Goal: Task Accomplishment & Management: Manage account settings

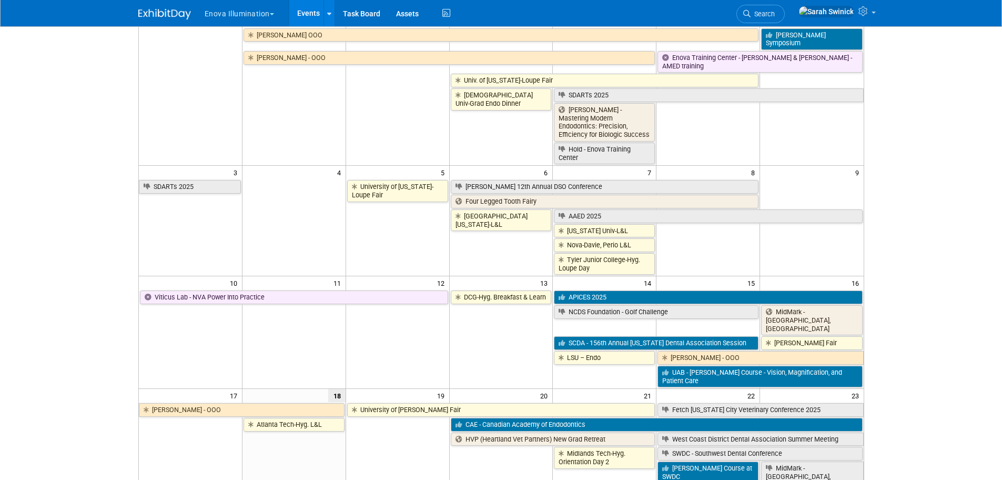
scroll to position [53, 0]
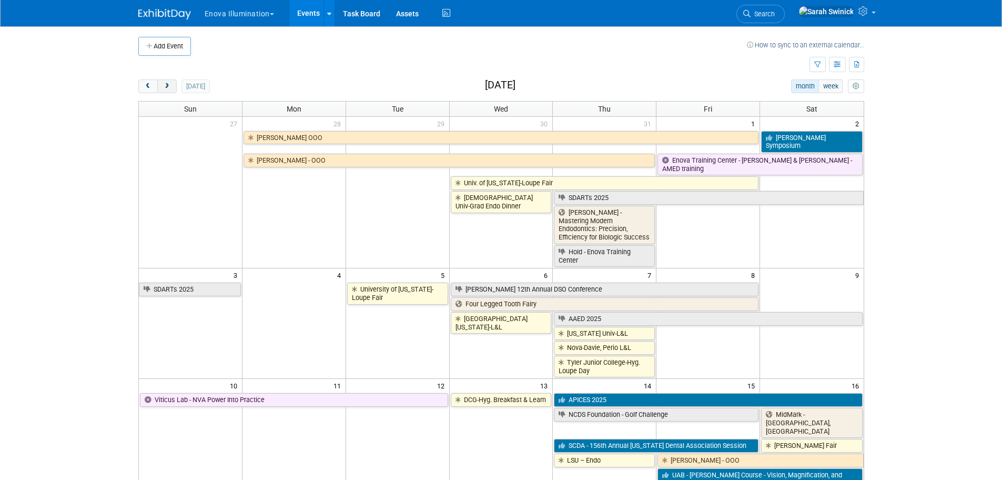
click at [171, 88] on button "next" at bounding box center [166, 86] width 19 height 14
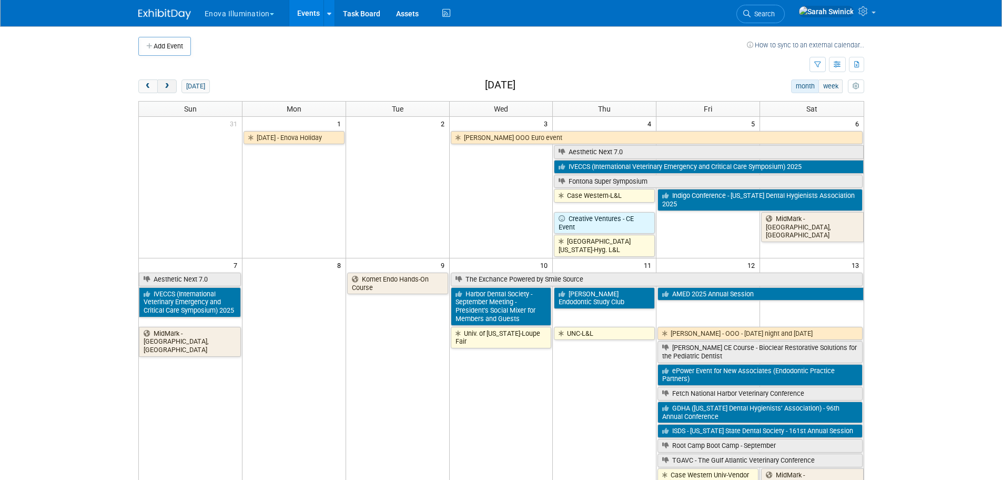
click at [171, 87] on button "next" at bounding box center [166, 86] width 19 height 14
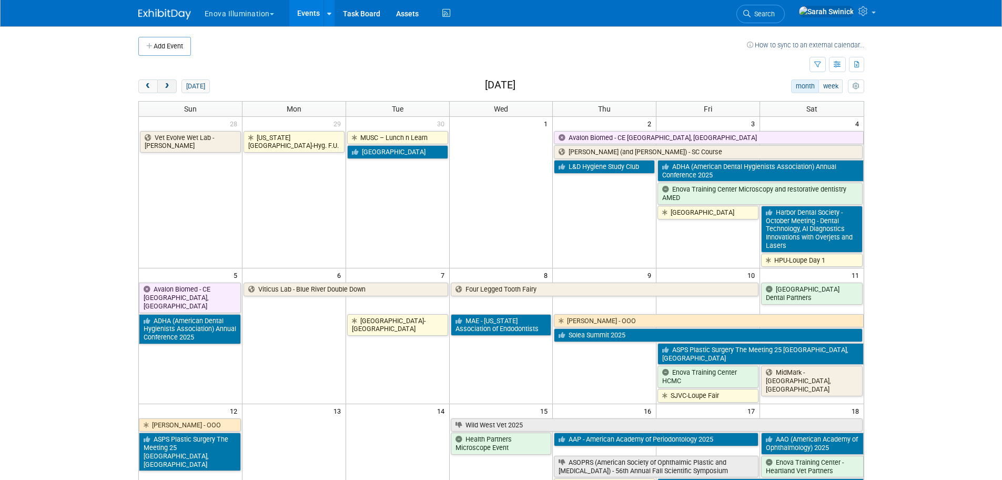
click at [171, 87] on button "next" at bounding box center [166, 86] width 19 height 14
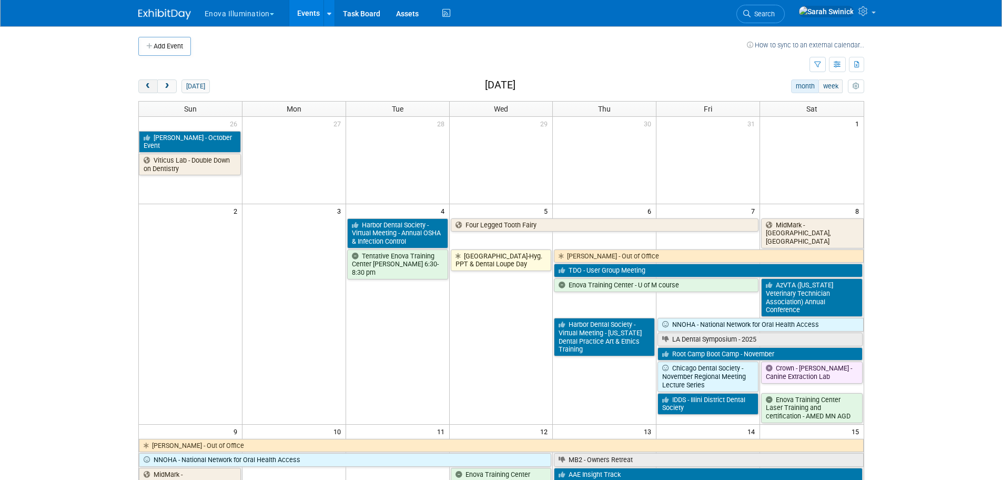
click at [151, 85] on span "prev" at bounding box center [148, 86] width 8 height 7
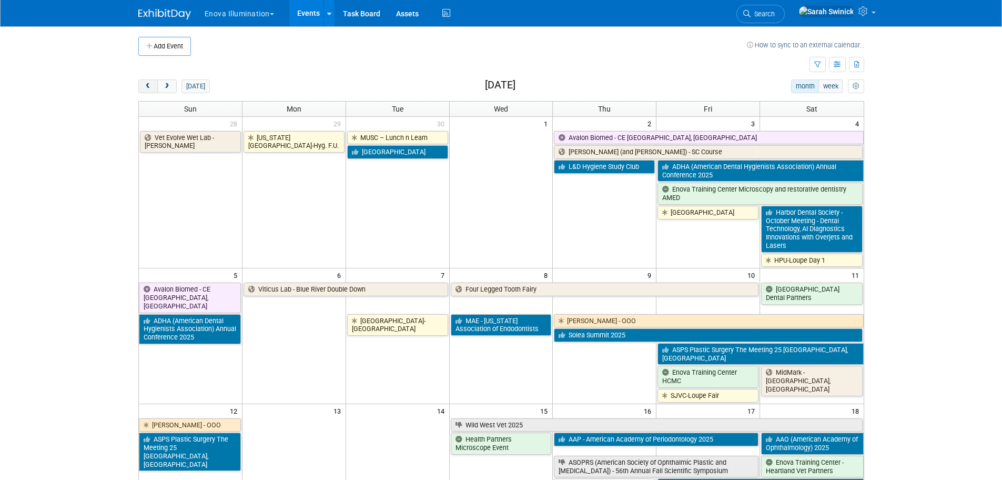
click at [151, 84] on span "prev" at bounding box center [148, 86] width 8 height 7
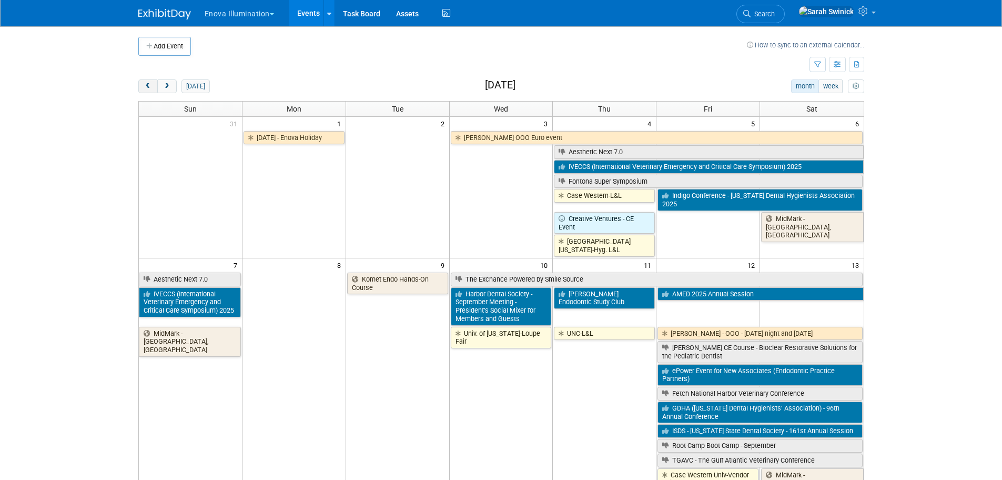
click at [151, 84] on span "prev" at bounding box center [148, 86] width 8 height 7
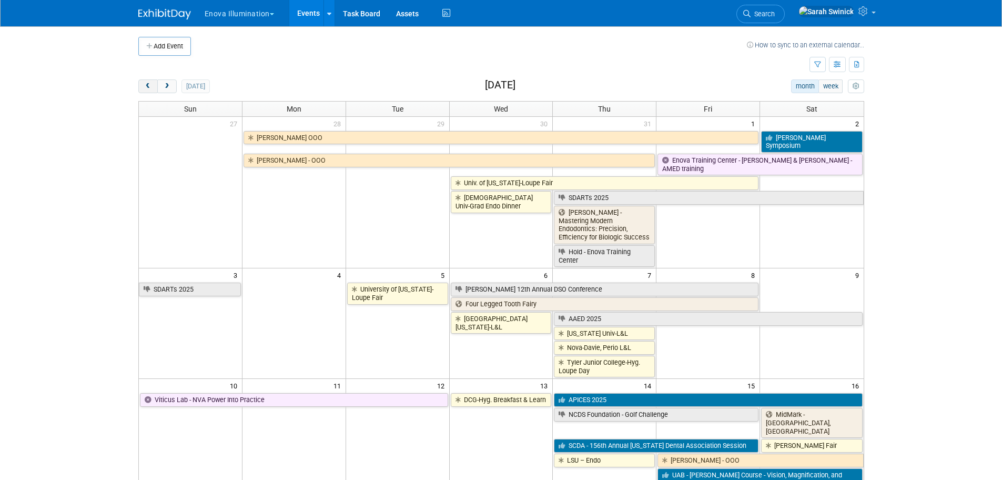
click at [151, 85] on span "prev" at bounding box center [148, 86] width 8 height 7
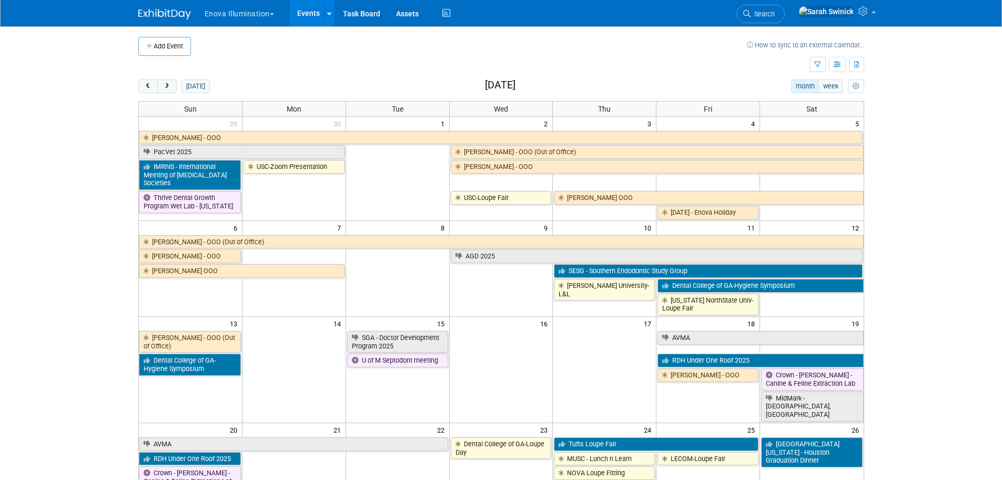
drag, startPoint x: 170, startPoint y: 87, endPoint x: 252, endPoint y: 7, distance: 114.9
click at [171, 86] on button "next" at bounding box center [166, 86] width 19 height 14
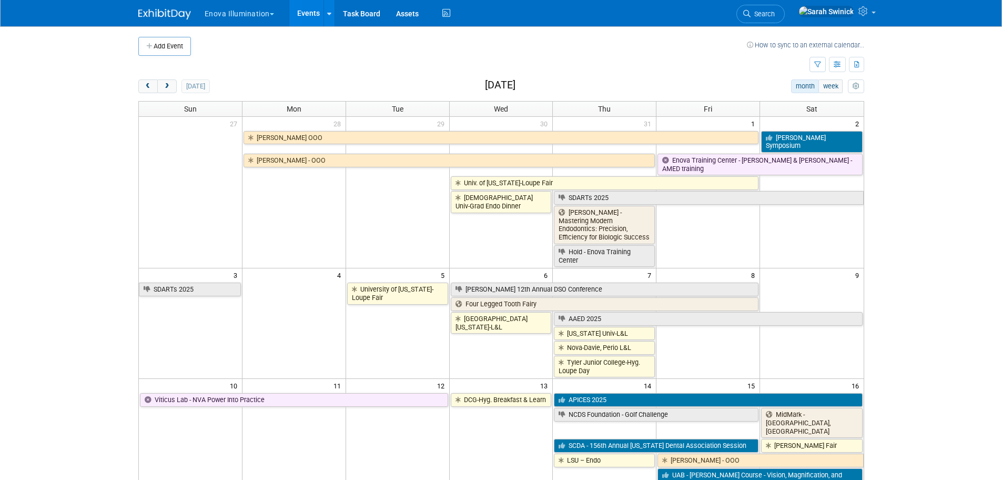
drag, startPoint x: 171, startPoint y: 96, endPoint x: 172, endPoint y: 87, distance: 9.5
click at [172, 87] on button "next" at bounding box center [166, 86] width 19 height 14
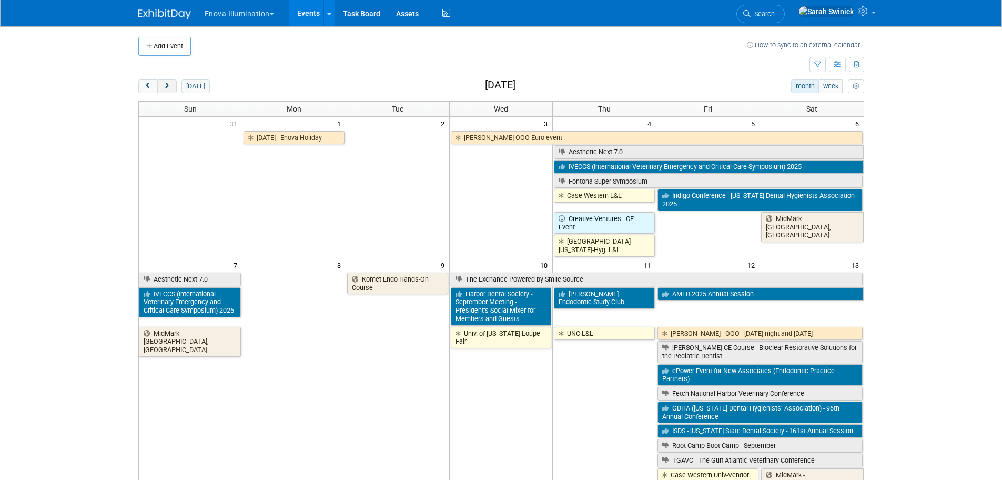
click at [172, 87] on button "next" at bounding box center [166, 86] width 19 height 14
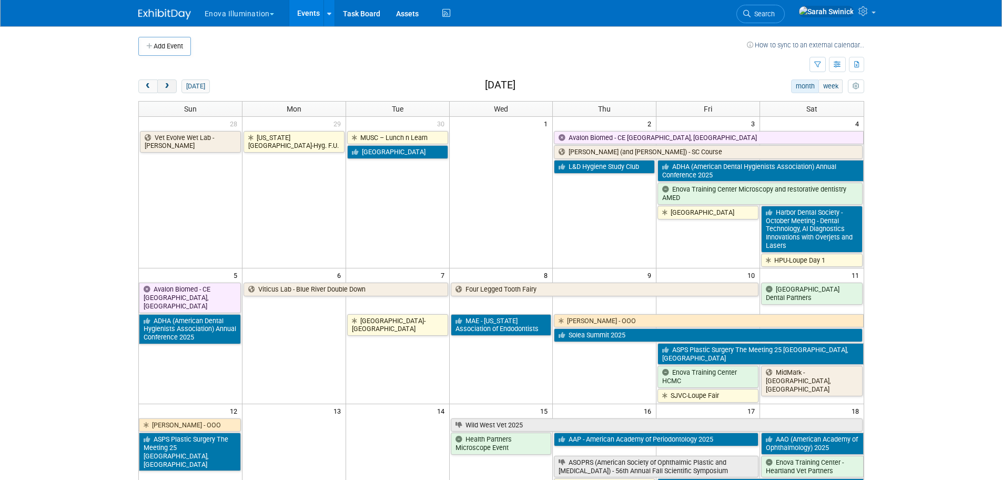
click at [172, 86] on button "next" at bounding box center [166, 86] width 19 height 14
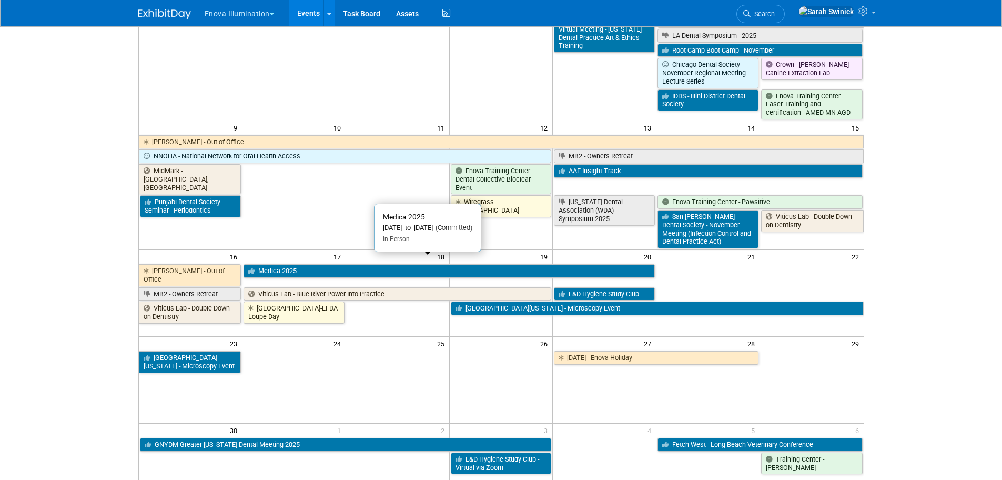
scroll to position [316, 0]
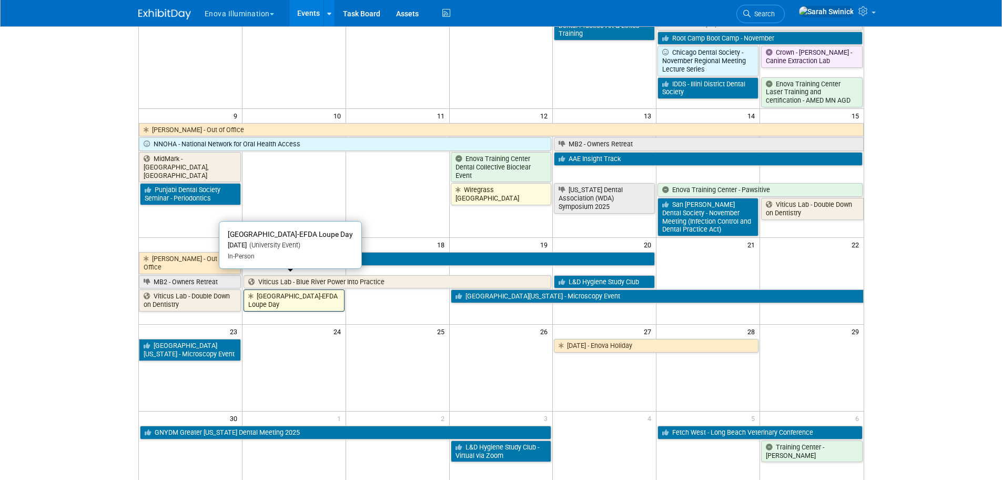
click at [294, 289] on link "[GEOGRAPHIC_DATA]-EFDA Loupe Day" at bounding box center [293, 300] width 101 height 22
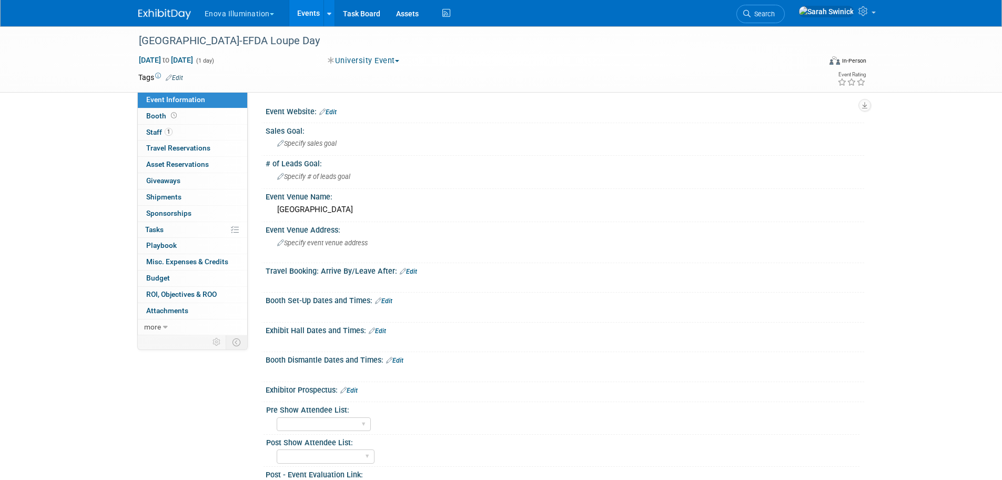
click at [380, 329] on link "Edit" at bounding box center [377, 330] width 17 height 7
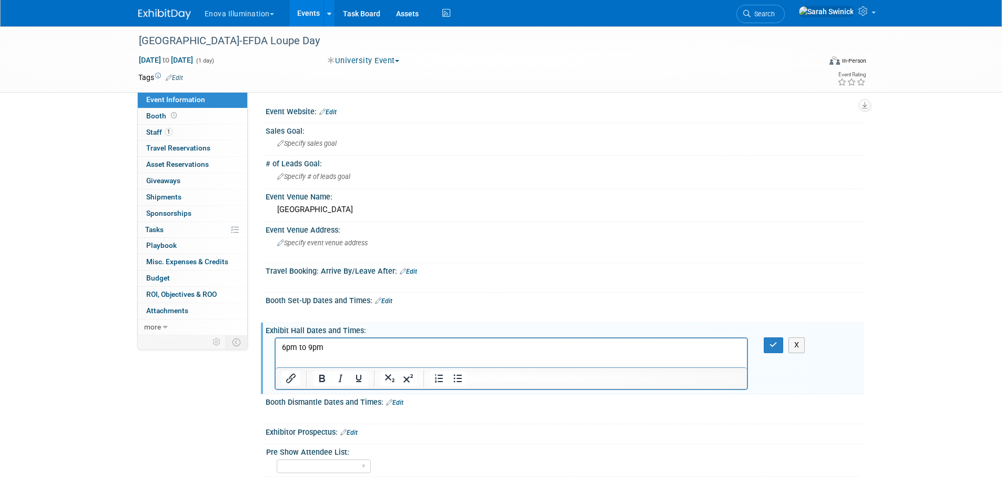
click at [391, 299] on link "Edit" at bounding box center [383, 300] width 17 height 7
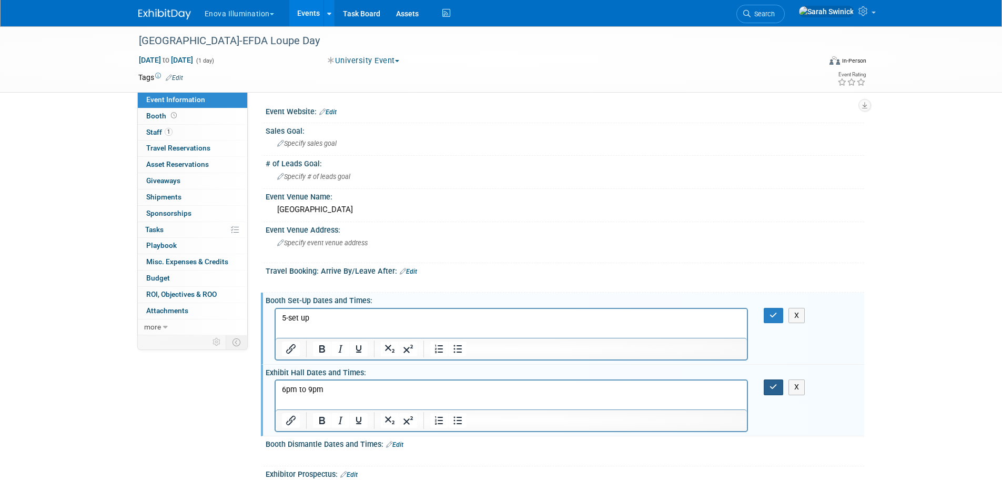
click at [766, 388] on button "button" at bounding box center [773, 386] width 19 height 15
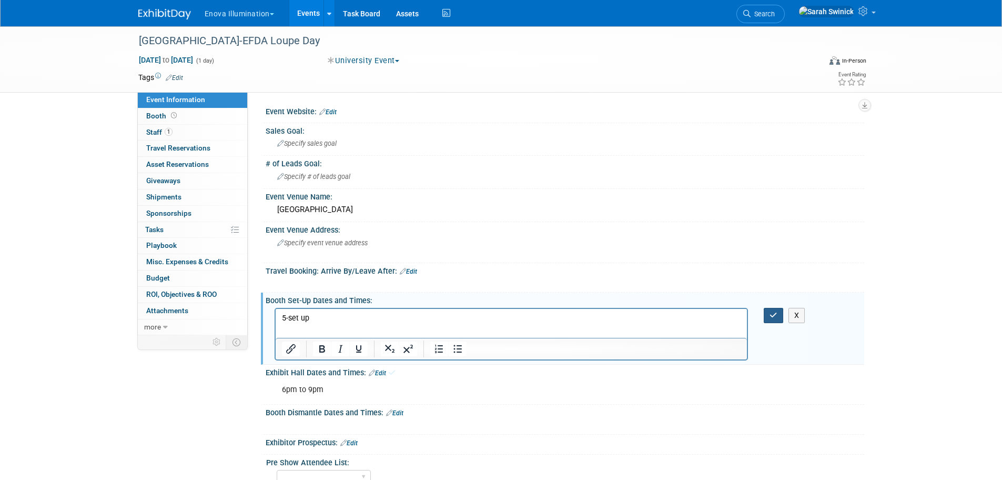
click at [778, 318] on button "button" at bounding box center [773, 315] width 19 height 15
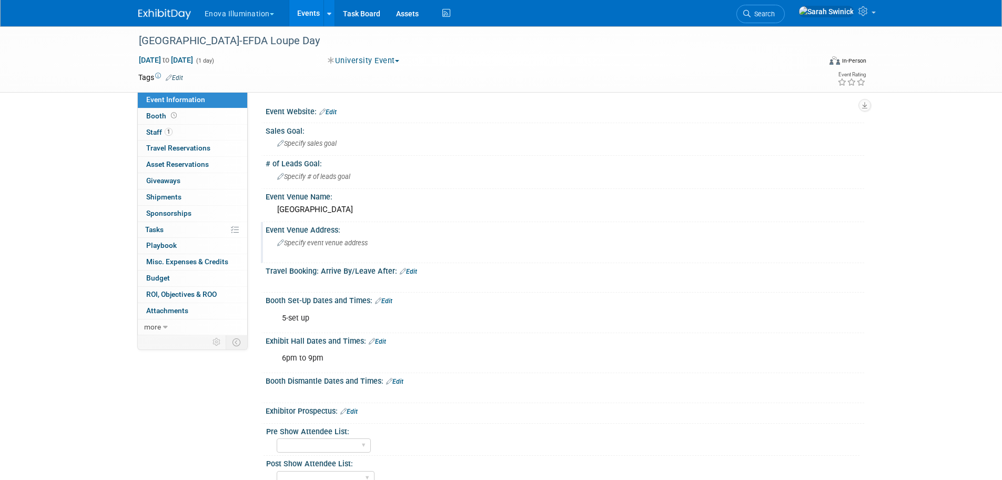
click at [358, 235] on div "Specify event venue address" at bounding box center [389, 247] width 233 height 24
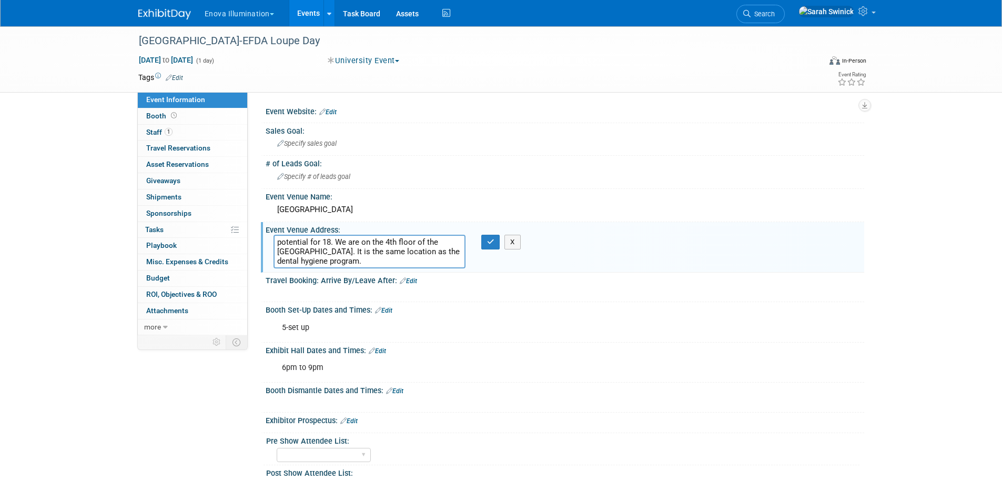
click at [331, 242] on textarea "potential for 18. We are on the 4th floor of the Northgate building. It is the …" at bounding box center [369, 252] width 192 height 34
drag, startPoint x: 369, startPoint y: 242, endPoint x: 271, endPoint y: 224, distance: 100.0
click at [271, 224] on div "Event Venue Address: potential for 18 students. We are on the 4th floor of the …" at bounding box center [562, 247] width 603 height 50
type textarea "potential for 18 students. We are on the 4th floor of the Northgate building. I…"
click at [321, 306] on div "Booth Set-Up Dates and Times: Edit" at bounding box center [565, 309] width 598 height 14
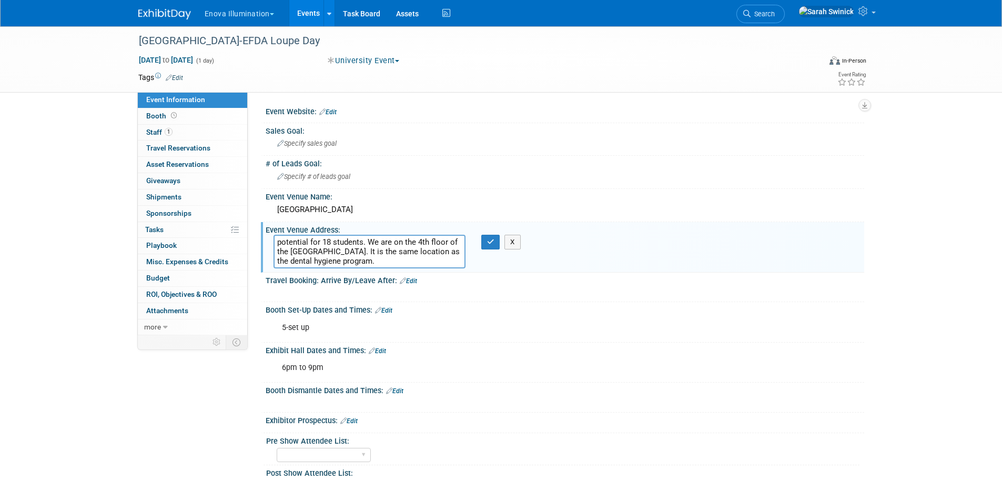
click at [327, 334] on div "5-set up" at bounding box center [512, 327] width 474 height 21
click at [383, 349] on link "Edit" at bounding box center [377, 350] width 17 height 7
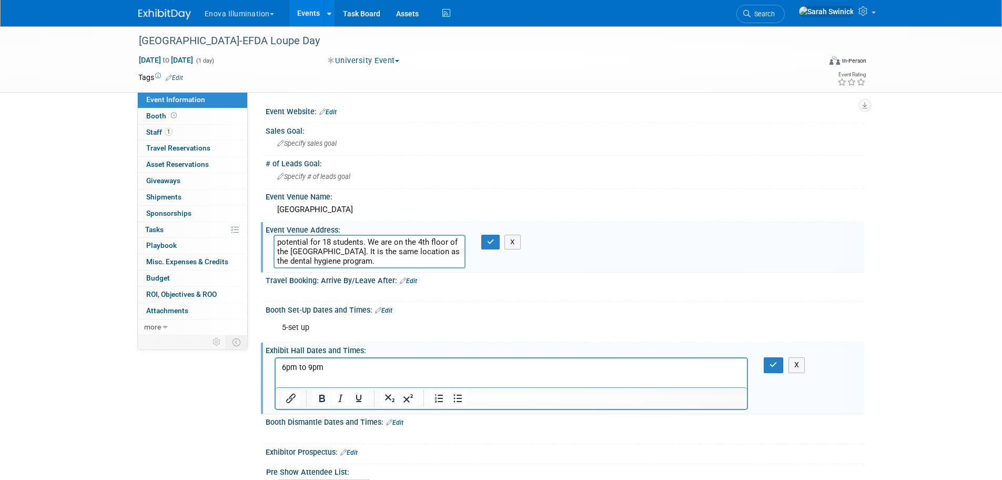
click at [361, 364] on p "6pm to 9pm" at bounding box center [511, 367] width 460 height 11
click at [384, 387] on p "potential for 18 students." at bounding box center [511, 388] width 460 height 11
click at [771, 368] on icon "button" at bounding box center [773, 364] width 8 height 7
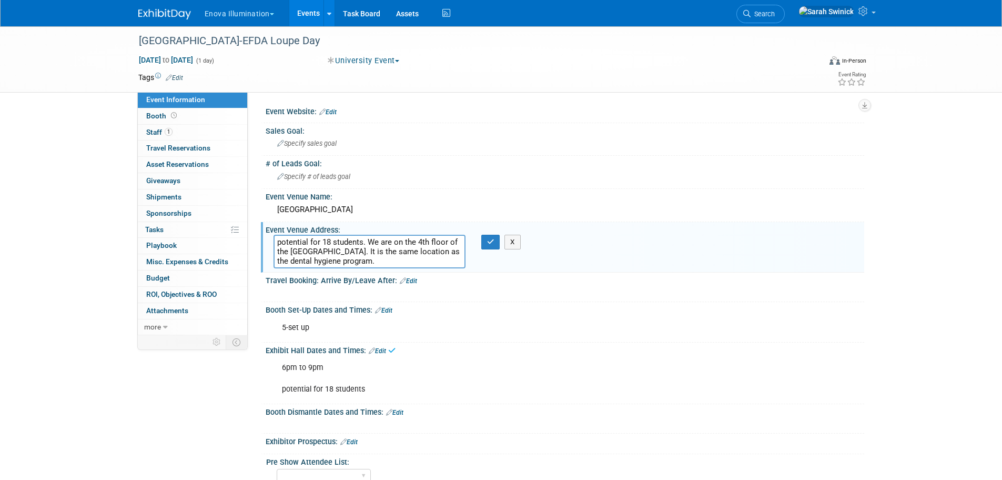
drag, startPoint x: 367, startPoint y: 239, endPoint x: 252, endPoint y: 228, distance: 115.7
click at [220, 224] on div "Event Information Event Info Booth Booth 1 Staff 1 Staff 0 Travel Reservations …" at bounding box center [501, 313] width 742 height 575
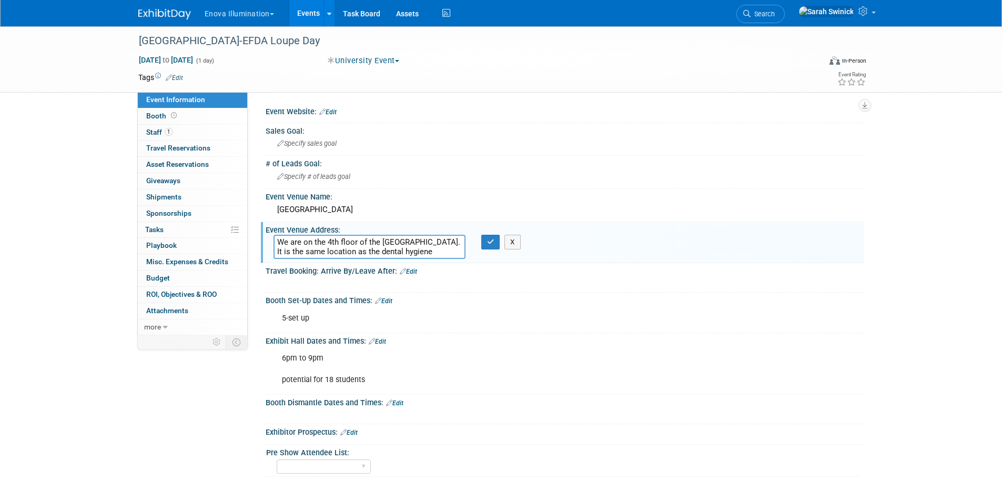
click at [280, 238] on textarea "We are on the 4th floor of the Northgate building. It is the same location as t…" at bounding box center [369, 247] width 192 height 24
click at [455, 253] on textarea "We are on the 4th floor of the Northgate building. It is the same location as t…" at bounding box center [369, 247] width 192 height 24
click at [462, 255] on textarea "We are on the 4th floor of the Northgate building. It is the same location as t…" at bounding box center [369, 247] width 192 height 24
type textarea "We are on the 4th floor of the Northgate building. It is the same location as t…"
click at [483, 245] on button "button" at bounding box center [490, 242] width 19 height 15
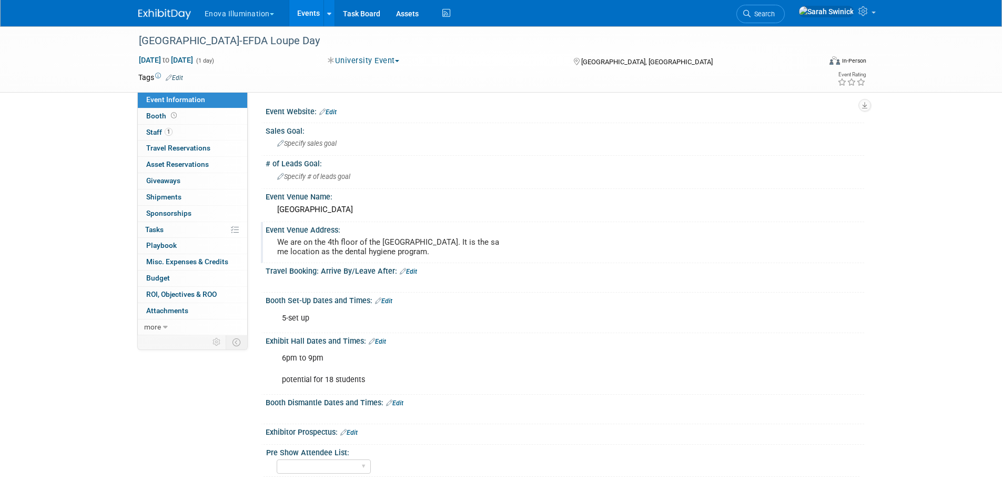
click at [374, 233] on div "Event Venue Address:" at bounding box center [565, 228] width 598 height 13
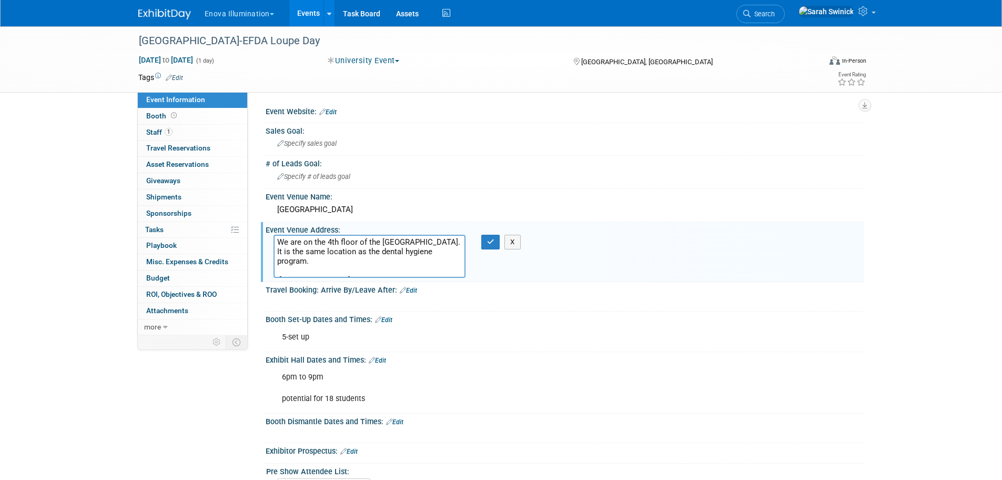
click at [353, 269] on textarea "We are on the 4th floor of the Northgate building. It is the same location as t…" at bounding box center [369, 256] width 192 height 43
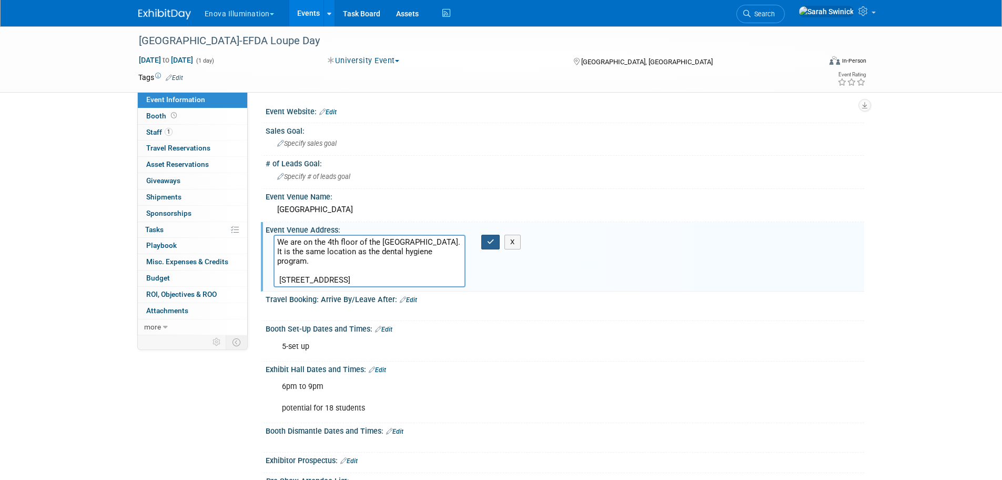
type textarea "We are on the 4th floor of the Northgate building. It is the same location as t…"
click at [489, 244] on icon "button" at bounding box center [490, 241] width 7 height 7
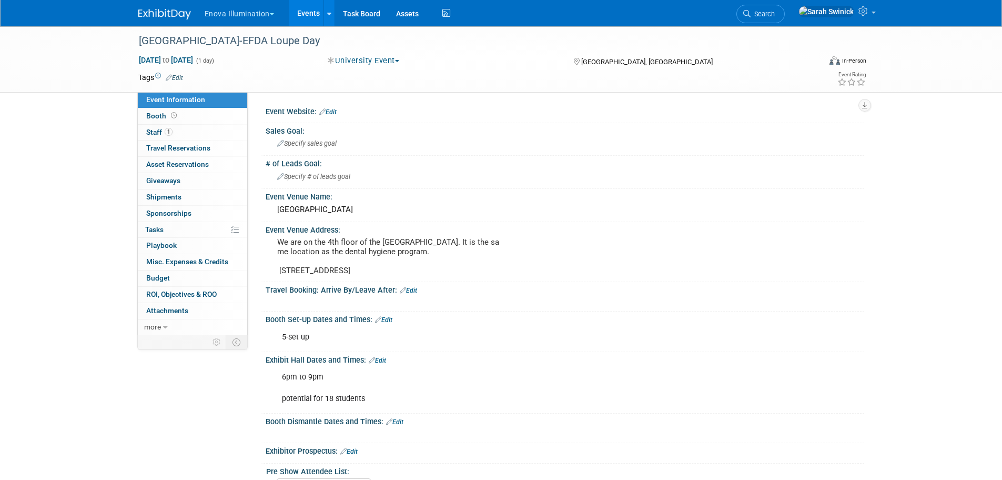
click at [148, 5] on link at bounding box center [170, 9] width 65 height 8
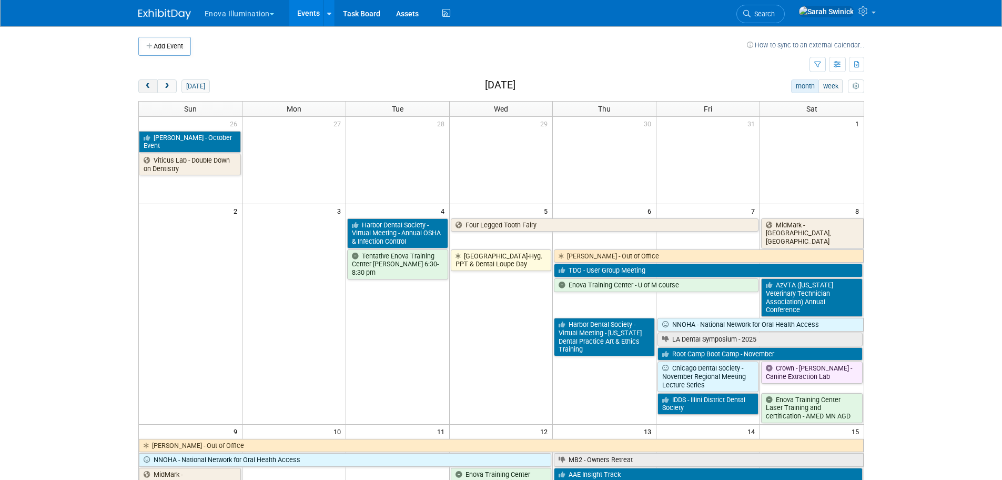
click at [141, 87] on button "prev" at bounding box center [147, 86] width 19 height 14
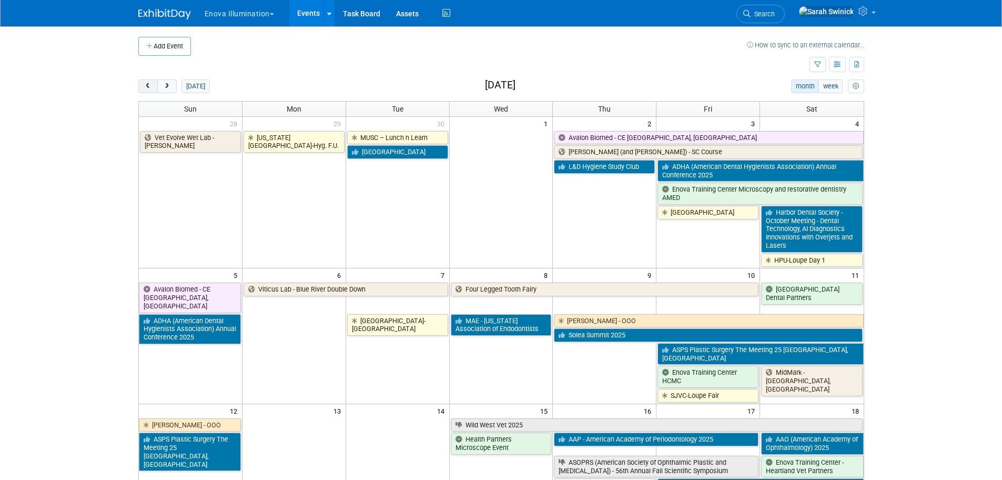
click at [142, 87] on button "prev" at bounding box center [147, 86] width 19 height 14
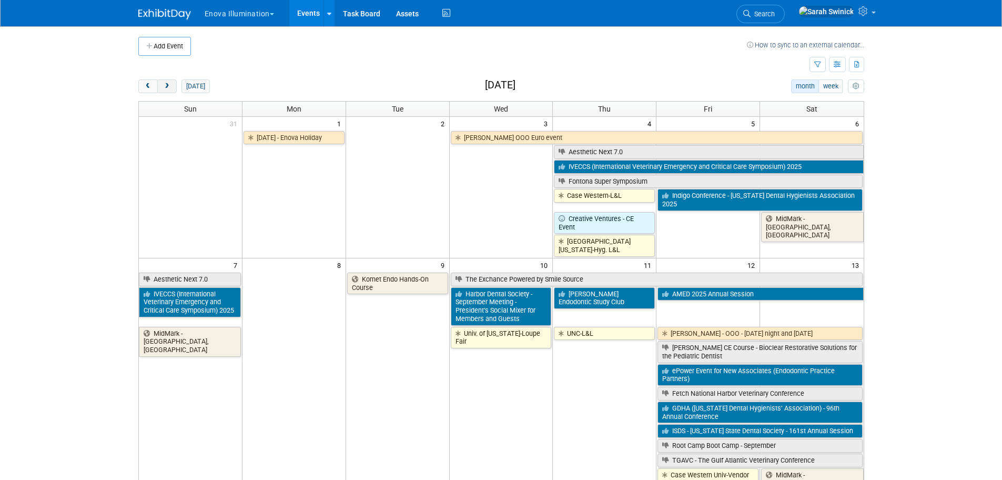
click at [169, 88] on span "next" at bounding box center [167, 86] width 8 height 7
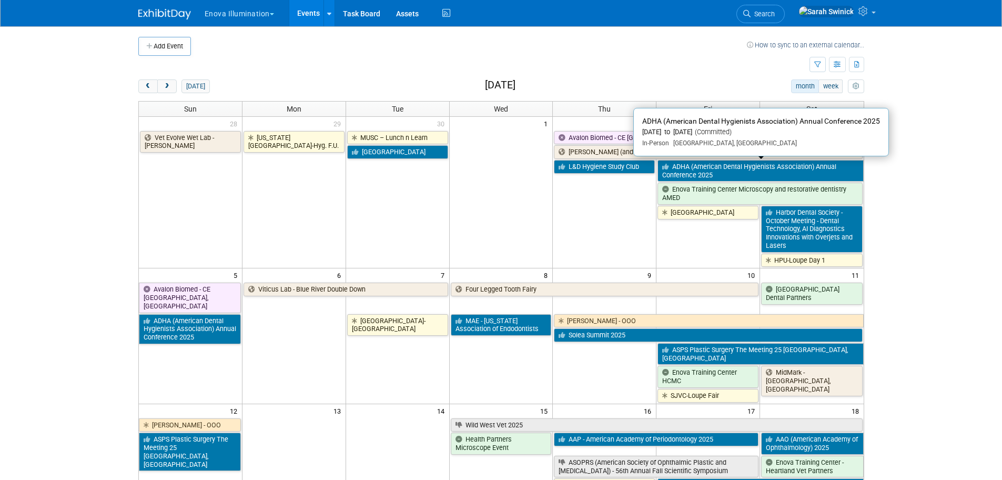
click at [703, 169] on link "ADHA (American Dental Hygienists Association) Annual Conference 2025" at bounding box center [760, 171] width 206 height 22
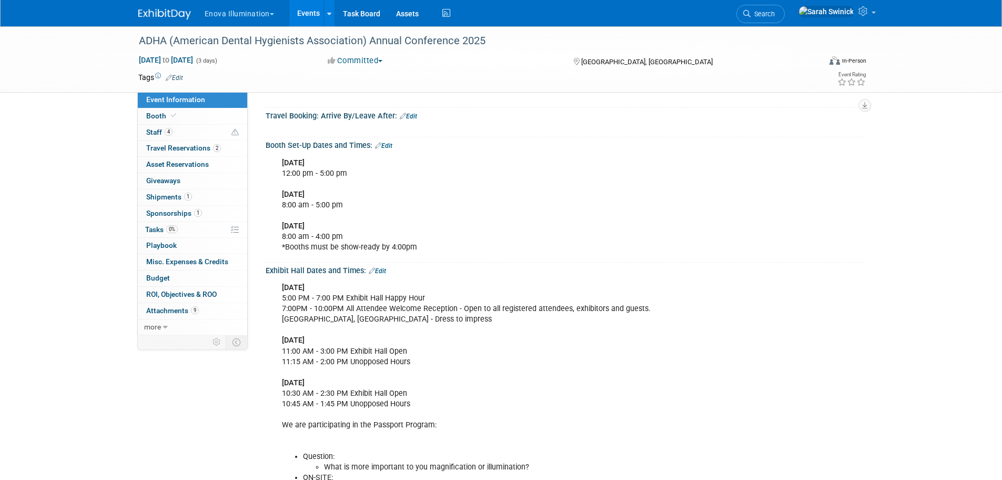
scroll to position [158, 0]
